Goal: Entertainment & Leisure: Consume media (video, audio)

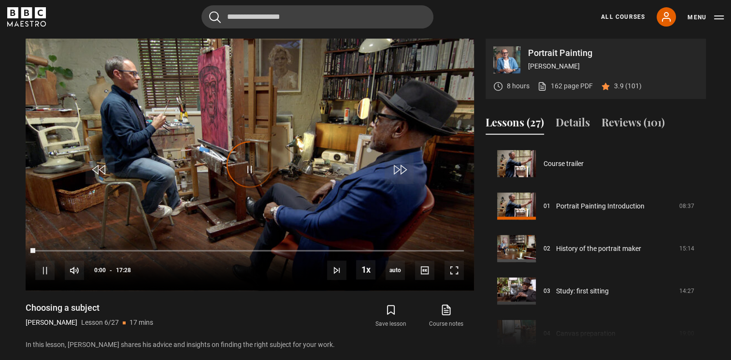
scroll to position [212, 0]
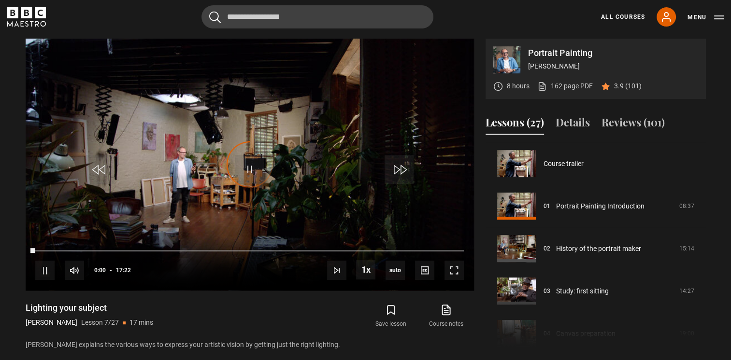
scroll to position [255, 0]
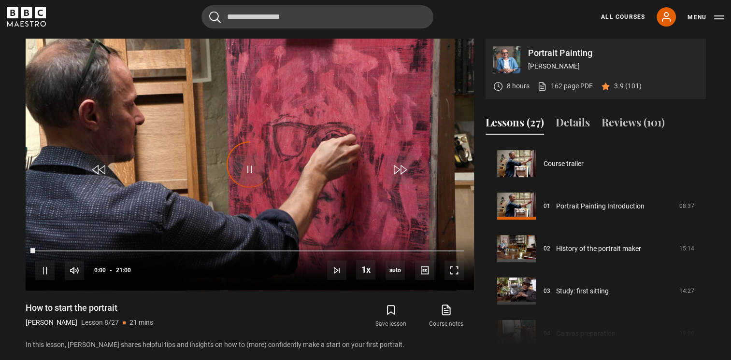
scroll to position [297, 0]
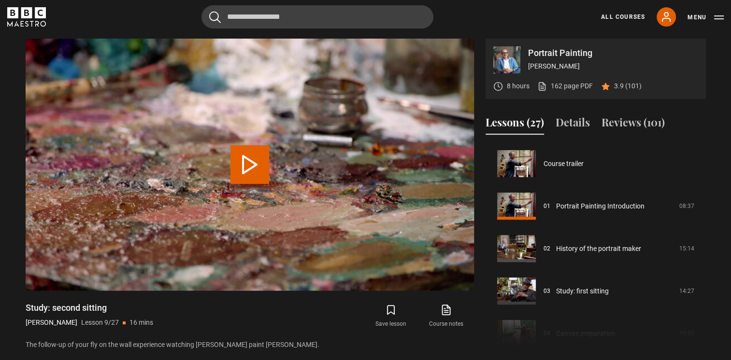
scroll to position [340, 0]
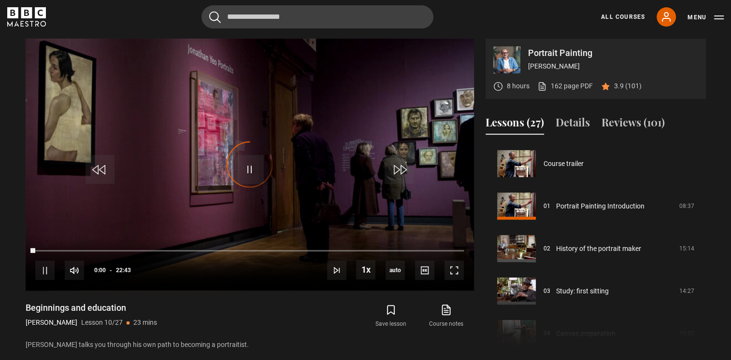
scroll to position [382, 0]
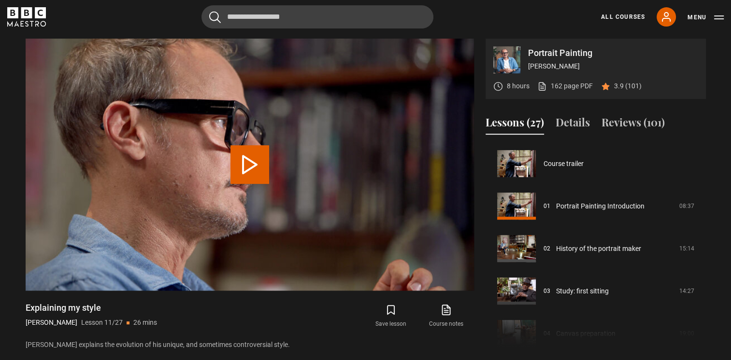
scroll to position [425, 0]
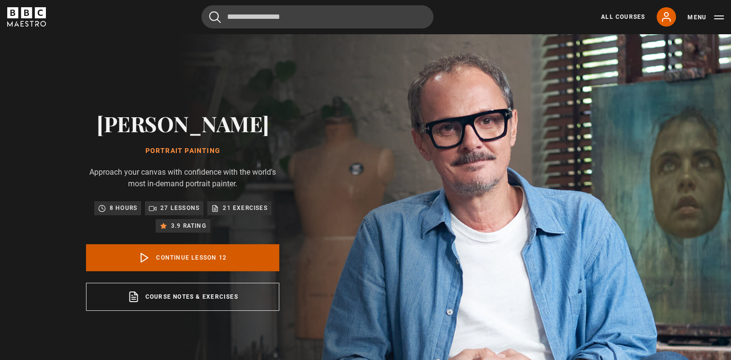
click at [209, 255] on link "Continue lesson 12" at bounding box center [182, 257] width 193 height 27
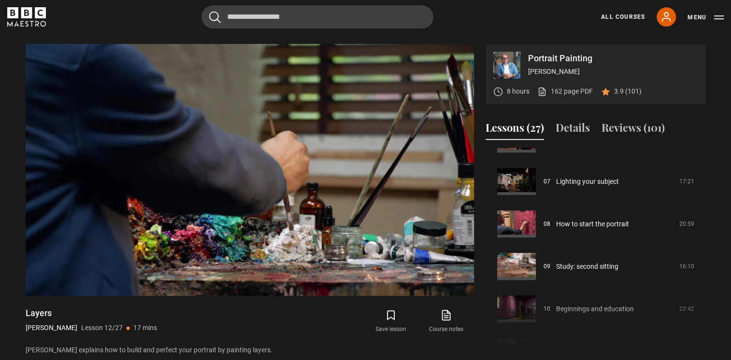
scroll to position [384, 0]
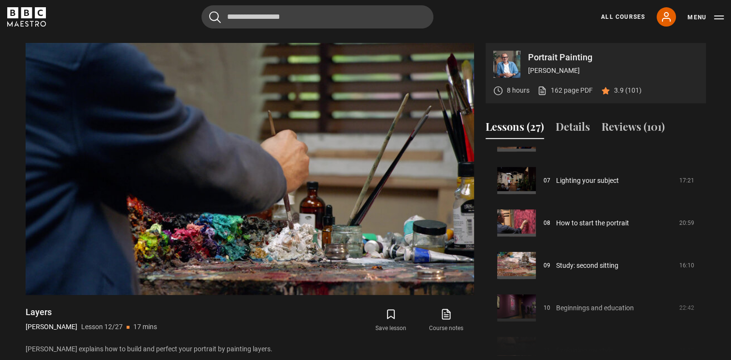
drag, startPoint x: 684, startPoint y: 122, endPoint x: 684, endPoint y: 114, distance: 8.2
drag, startPoint x: 684, startPoint y: 114, endPoint x: 441, endPoint y: 162, distance: 247.1
click at [441, 162] on video "Video Player" at bounding box center [250, 169] width 448 height 252
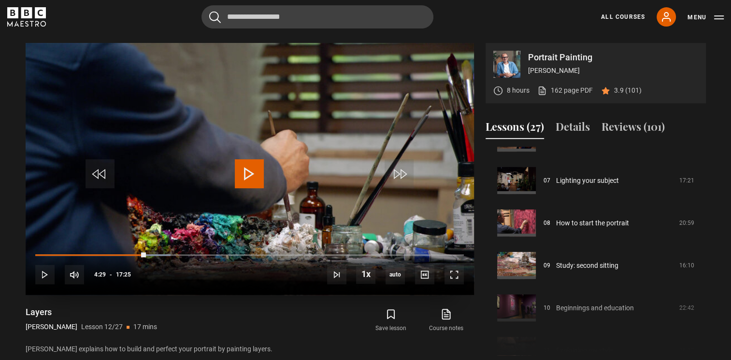
drag, startPoint x: 441, startPoint y: 160, endPoint x: 243, endPoint y: 177, distance: 198.7
click at [243, 177] on span "Video Player" at bounding box center [249, 173] width 29 height 29
drag, startPoint x: 395, startPoint y: 146, endPoint x: 398, endPoint y: 130, distance: 15.7
click at [398, 130] on video "Video Player" at bounding box center [250, 169] width 448 height 252
click at [243, 175] on span "Video Player" at bounding box center [249, 173] width 29 height 29
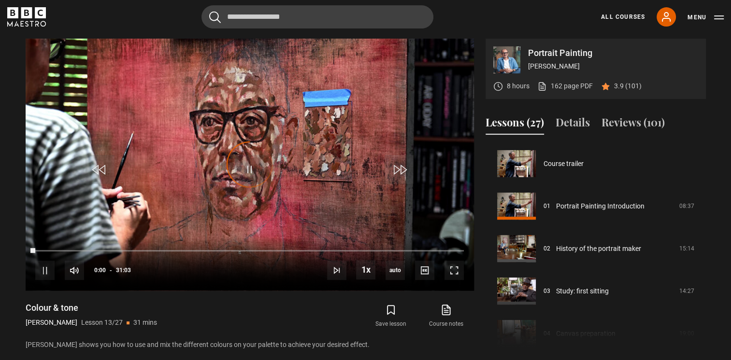
scroll to position [510, 0]
